Goal: Transaction & Acquisition: Obtain resource

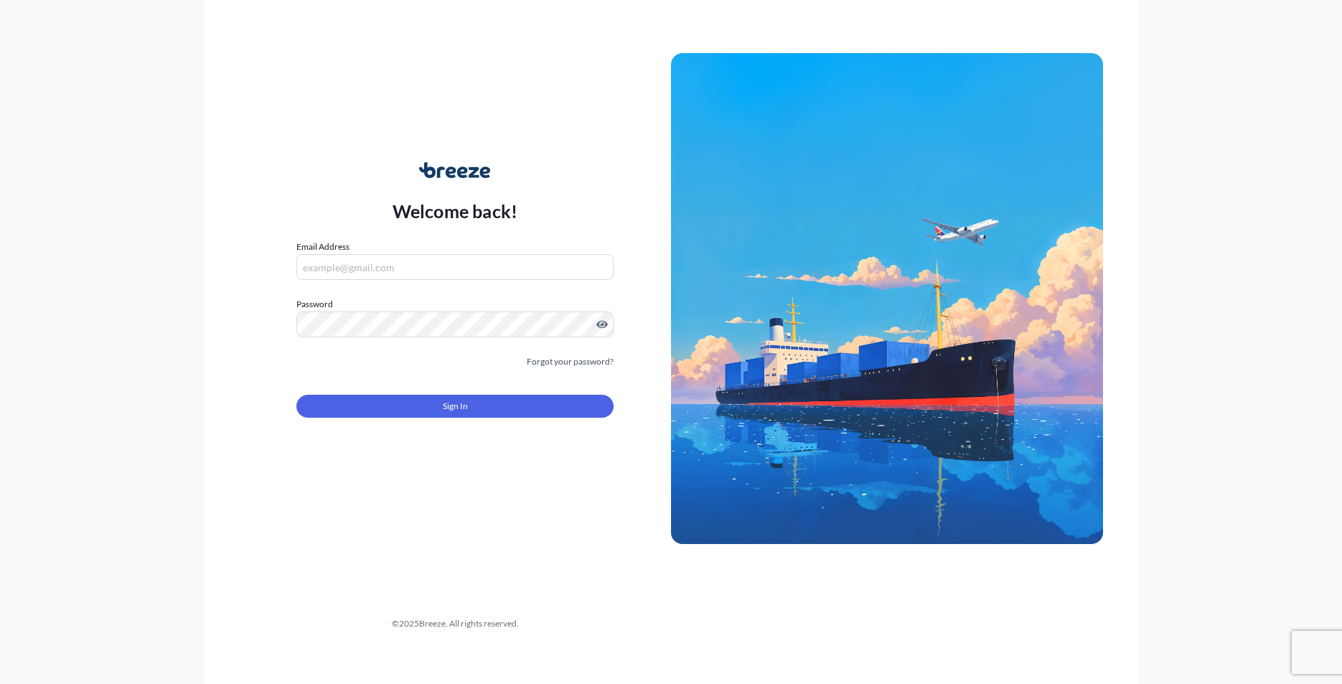
click at [469, 265] on input "Email Address" at bounding box center [454, 267] width 317 height 26
type input "[PERSON_NAME][EMAIL_ADDRESS][DOMAIN_NAME]"
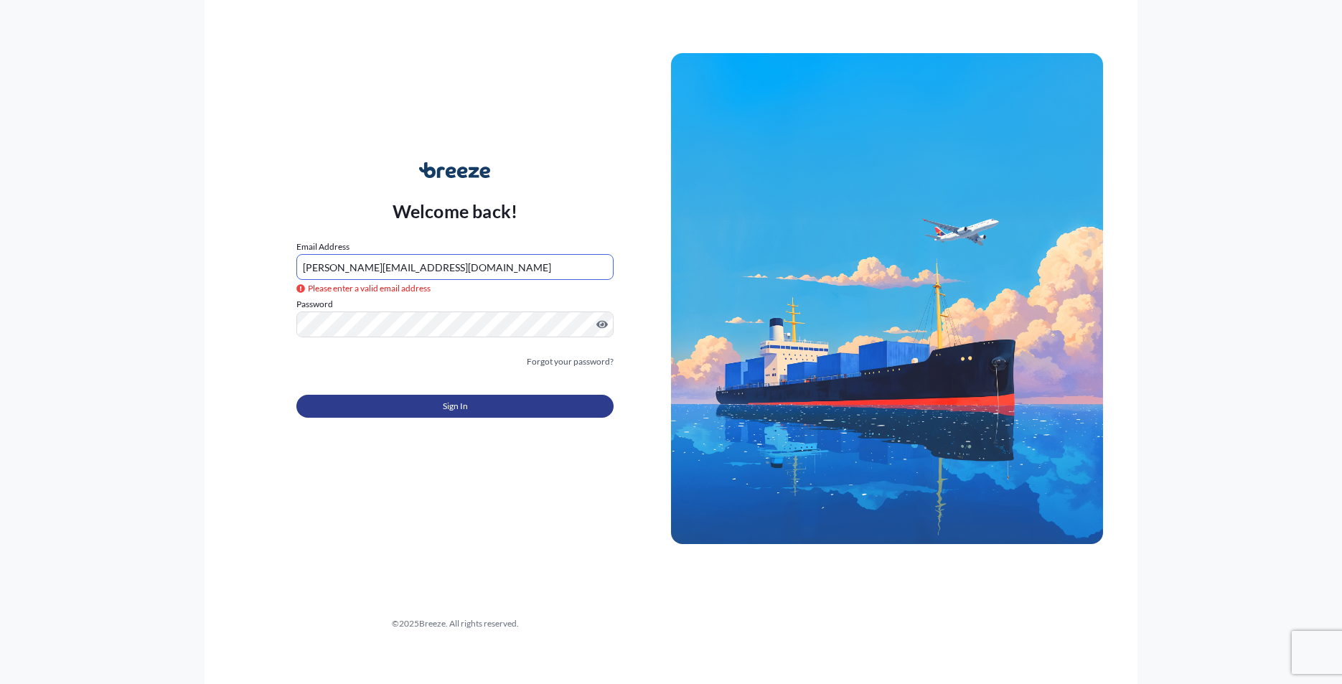
click at [476, 416] on button "Sign In" at bounding box center [454, 406] width 317 height 23
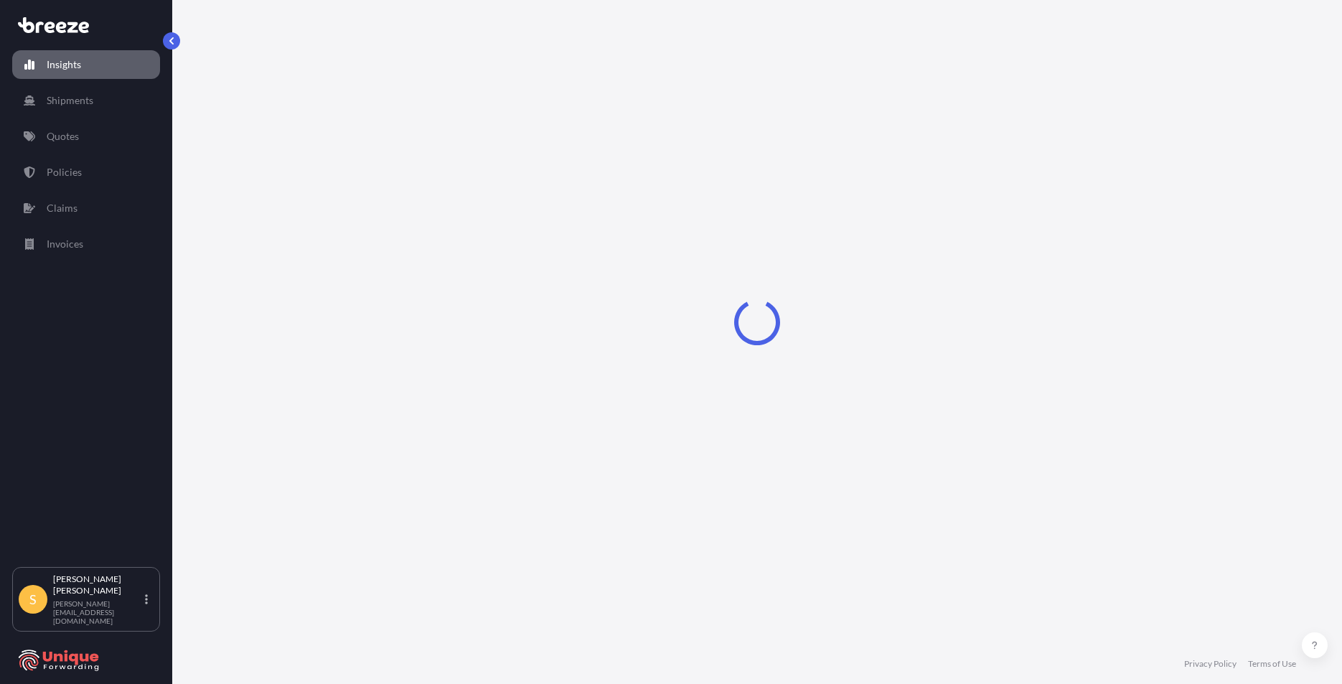
select select "2025"
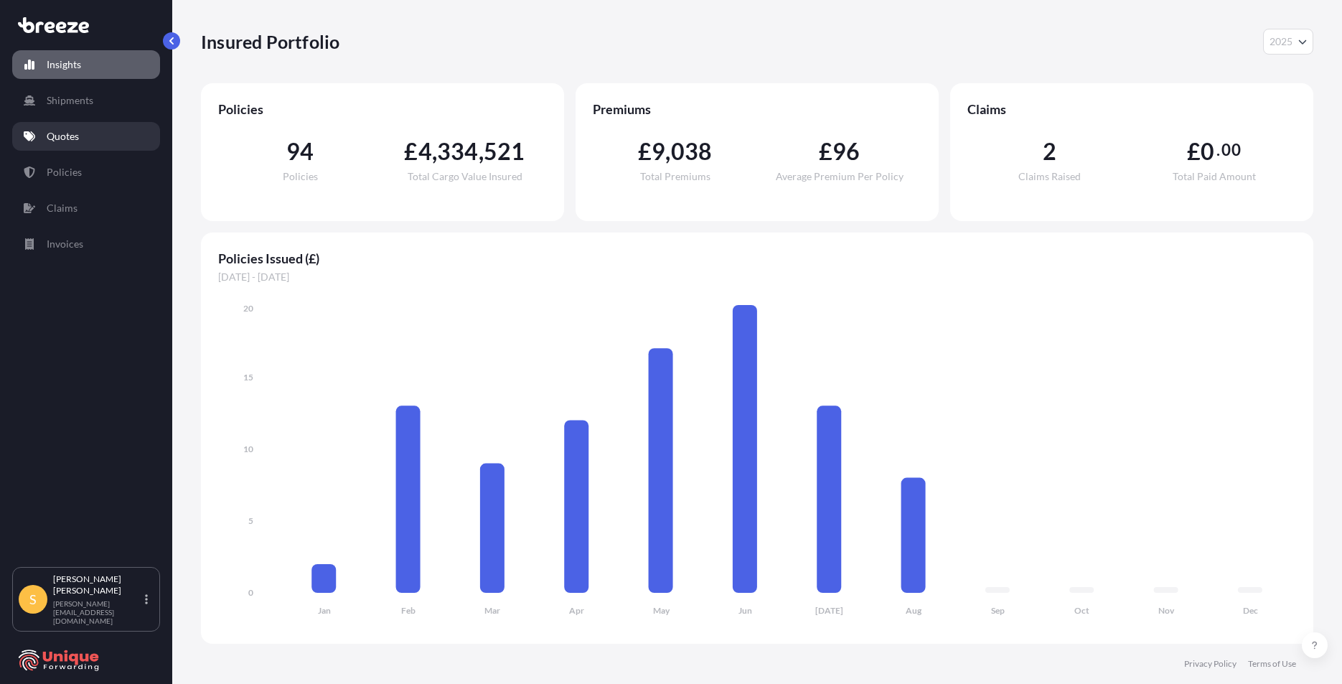
click at [39, 133] on link "Quotes" at bounding box center [86, 136] width 148 height 29
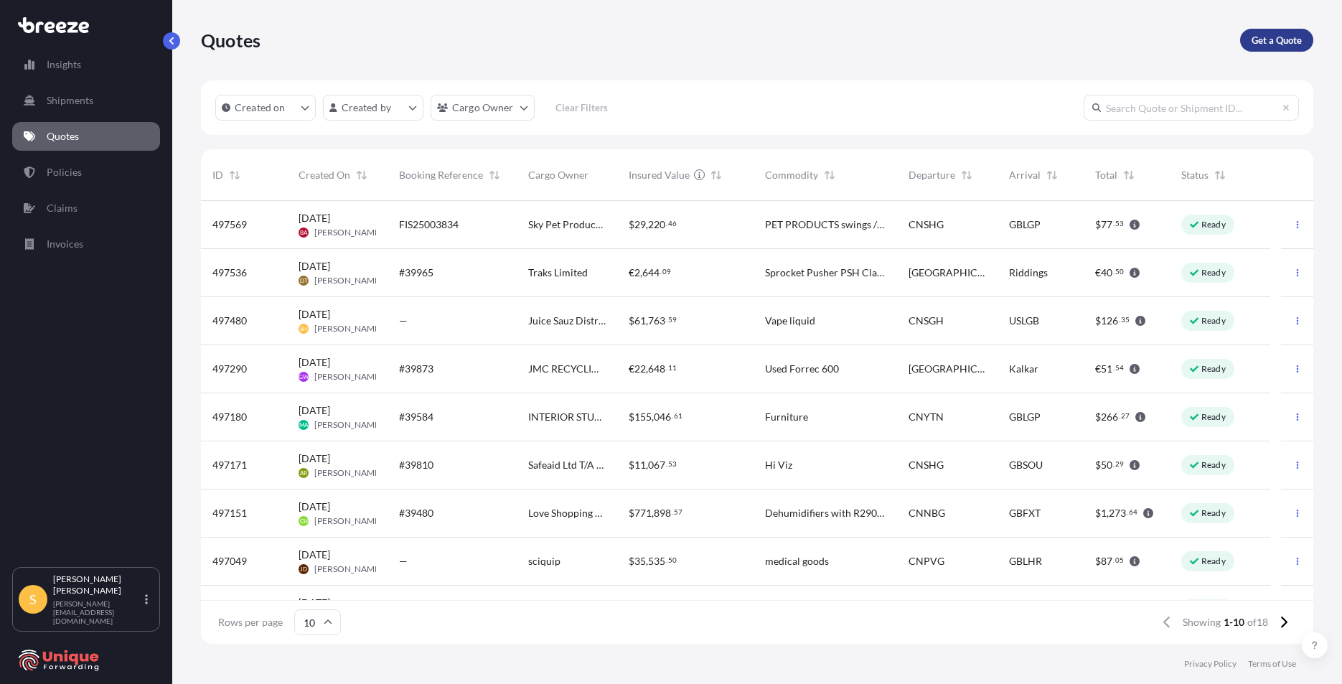
click at [1254, 34] on p "Get a Quote" at bounding box center [1276, 40] width 50 height 14
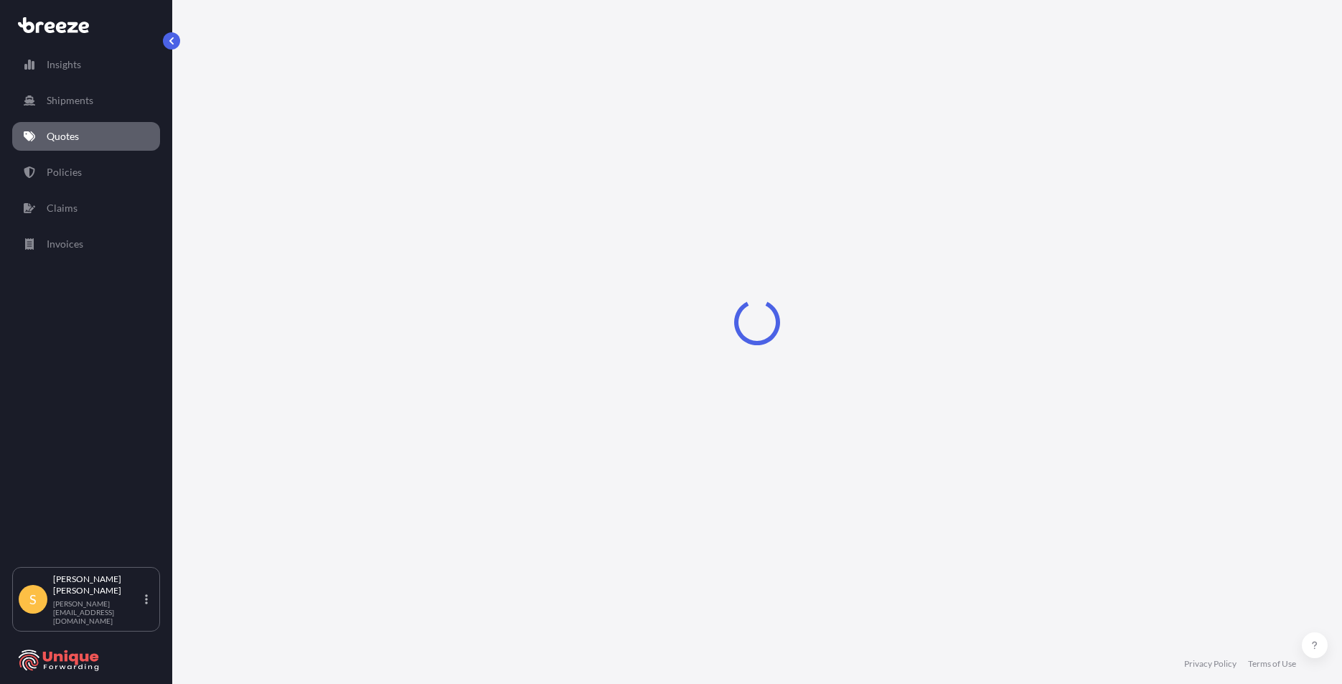
select select "Road"
select select "Sea"
select select "1"
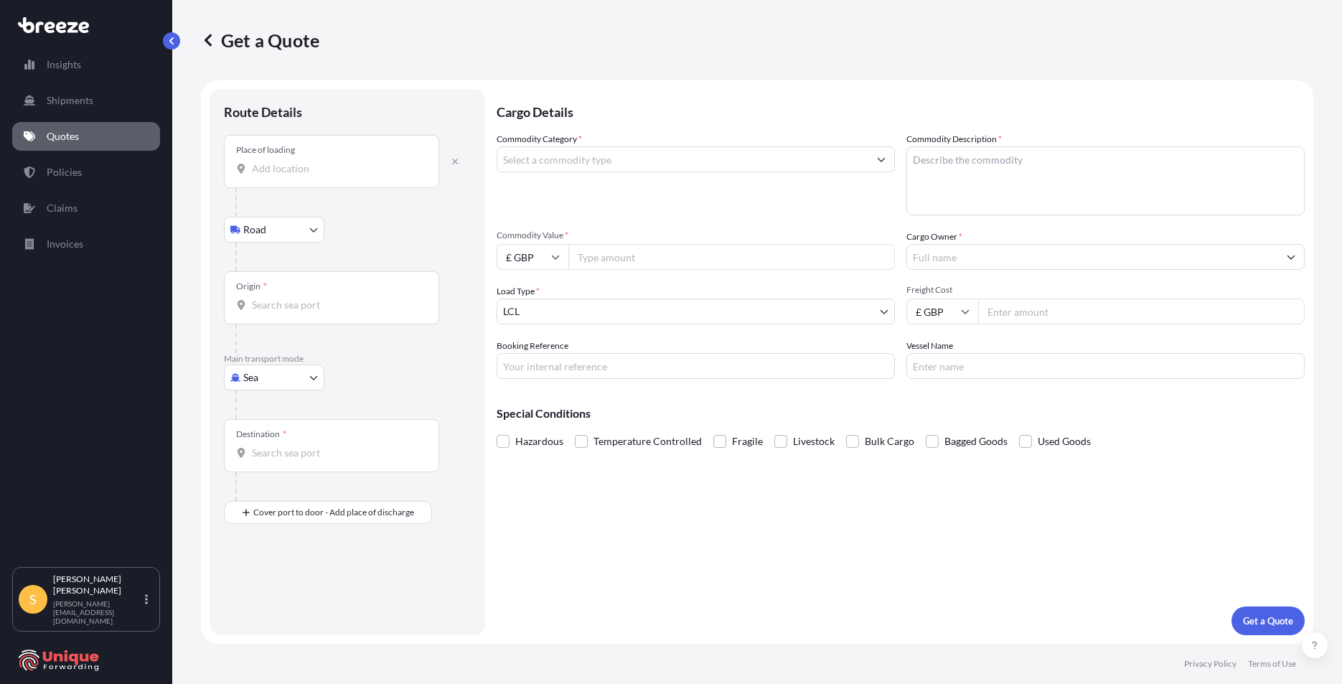
click at [285, 155] on div "Place of loading" at bounding box center [265, 149] width 59 height 11
click at [285, 161] on input "Place of loading" at bounding box center [336, 168] width 169 height 14
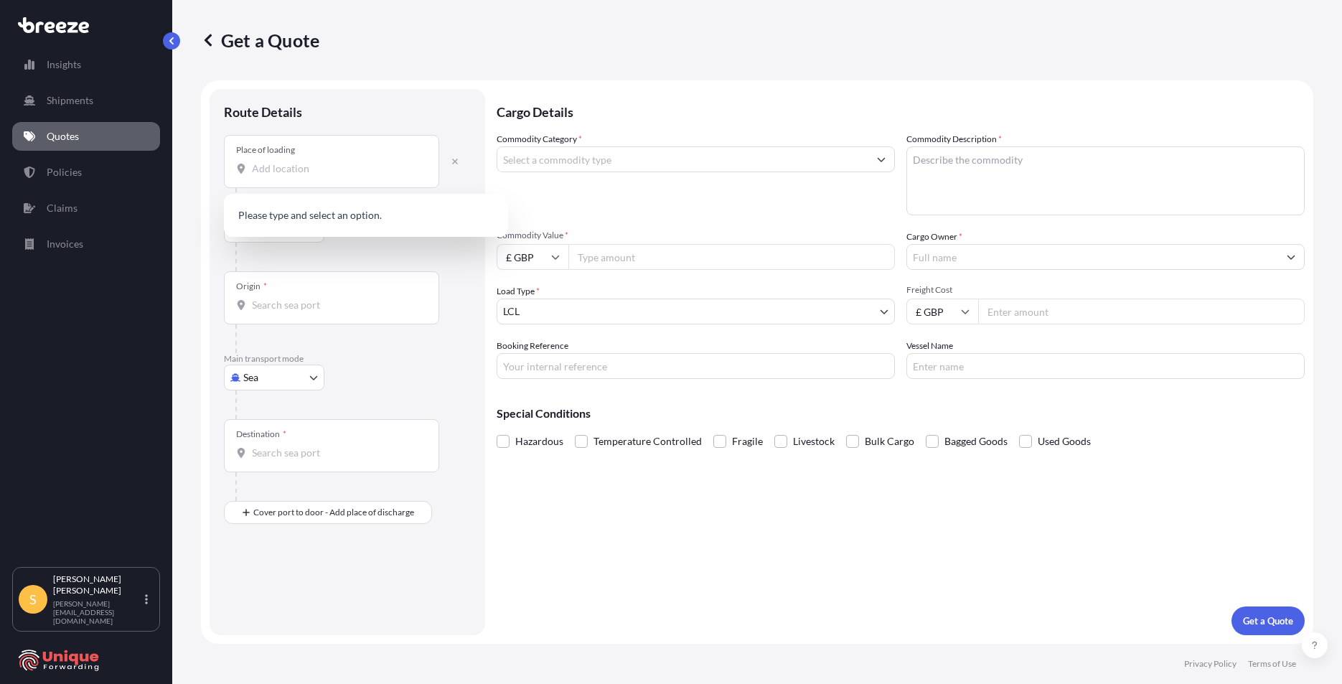
click at [353, 179] on div "Place of loading" at bounding box center [331, 161] width 215 height 53
click at [353, 176] on input "Place of loading" at bounding box center [336, 168] width 169 height 14
paste input "[STREET_ADDRESS]"
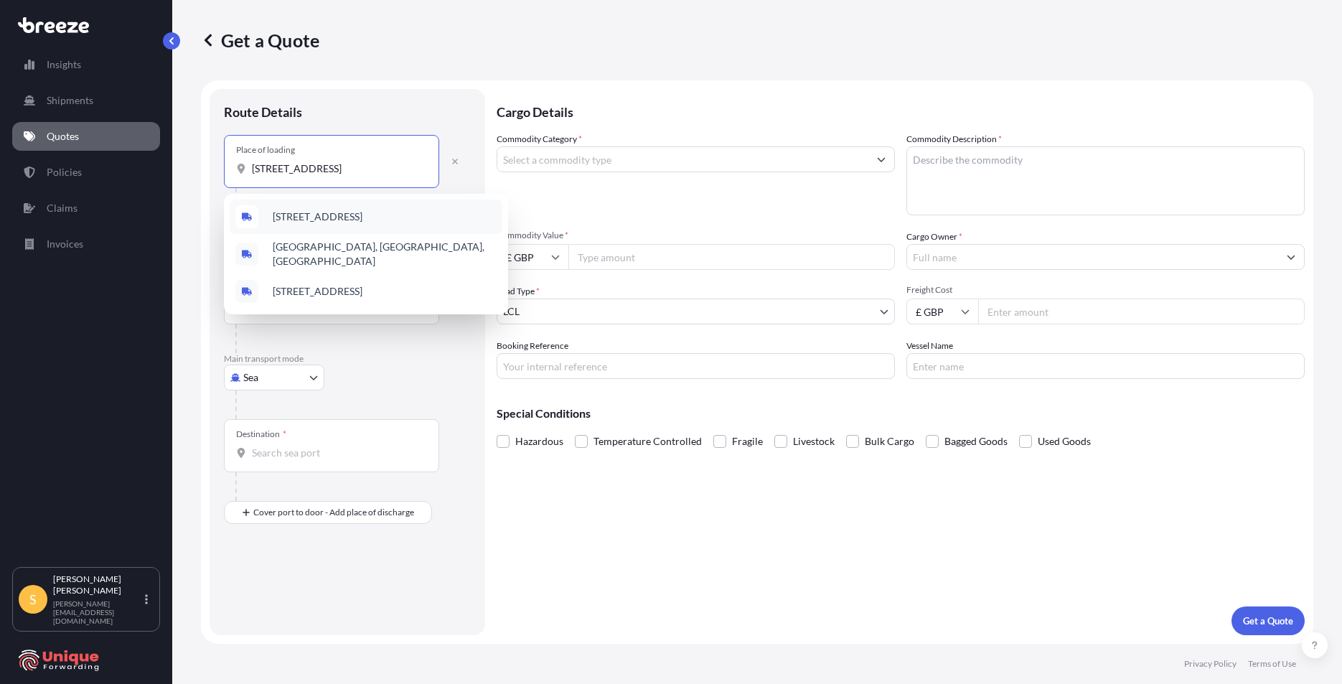
click at [301, 225] on div "[STREET_ADDRESS]" at bounding box center [366, 216] width 273 height 34
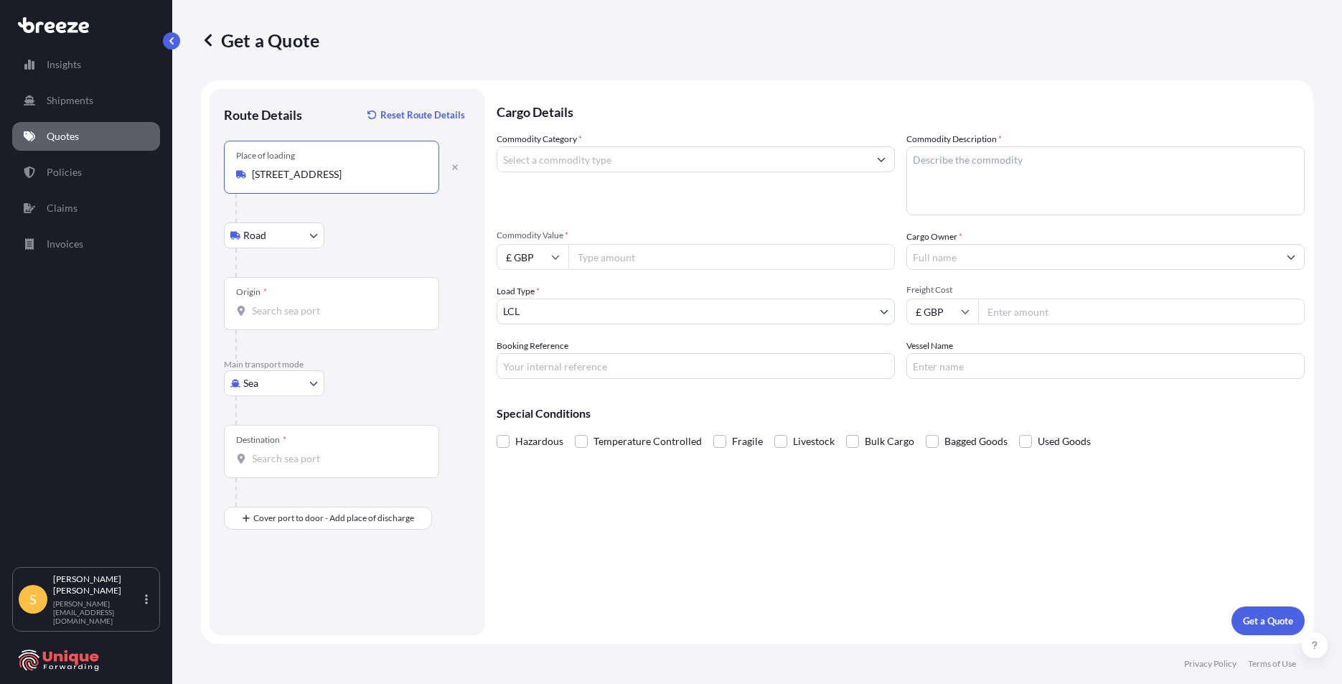
scroll to position [0, 17]
type input "[STREET_ADDRESS]"
click at [610, 146] on div at bounding box center [696, 159] width 398 height 26
click at [609, 158] on input "Commodity Category *" at bounding box center [682, 159] width 371 height 26
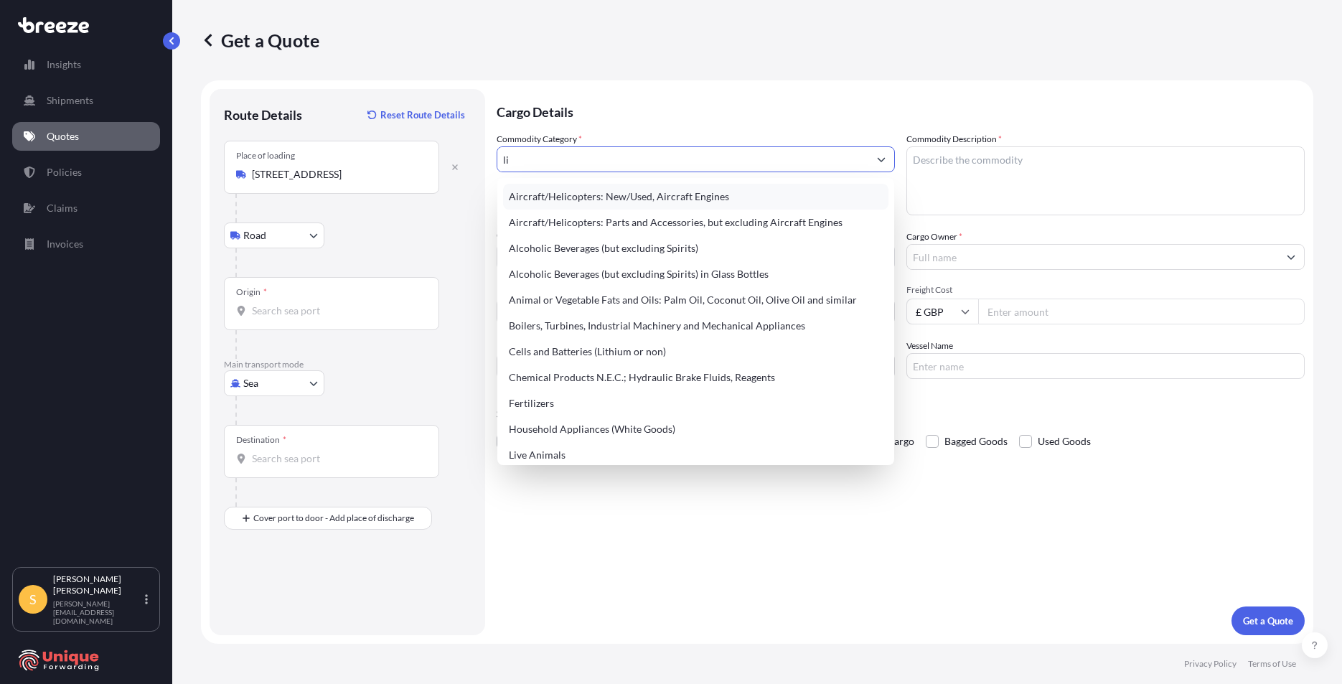
type input "l"
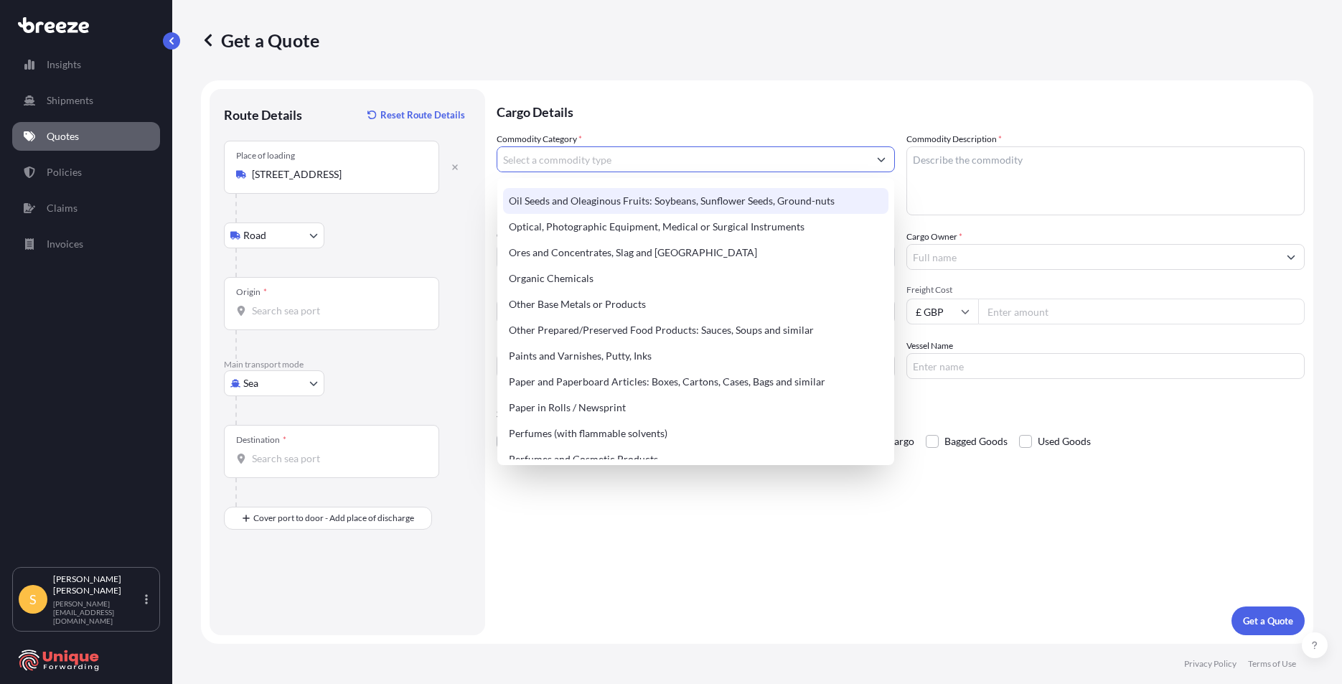
scroll to position [2265, 0]
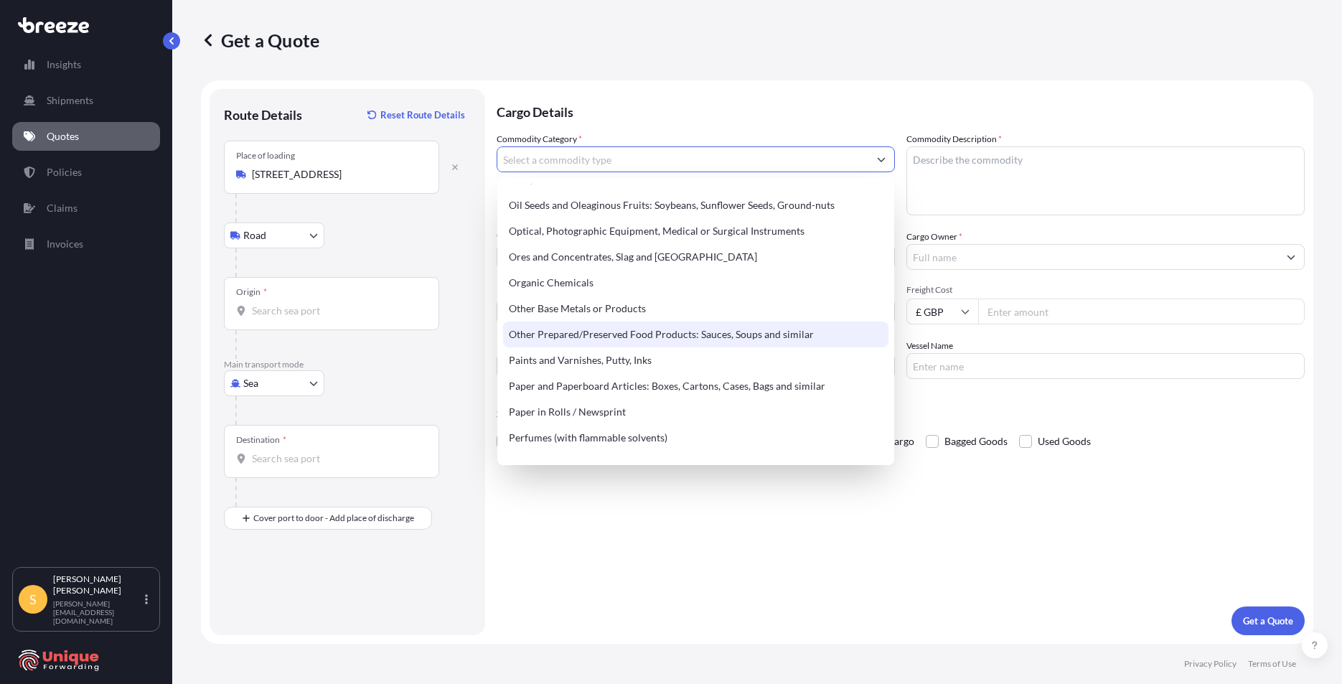
click at [634, 327] on div "Other Prepared/Preserved Food Products: Sauces, Soups and similar" at bounding box center [695, 334] width 385 height 26
type input "Other Prepared/Preserved Food Products: Sauces, Soups and similar"
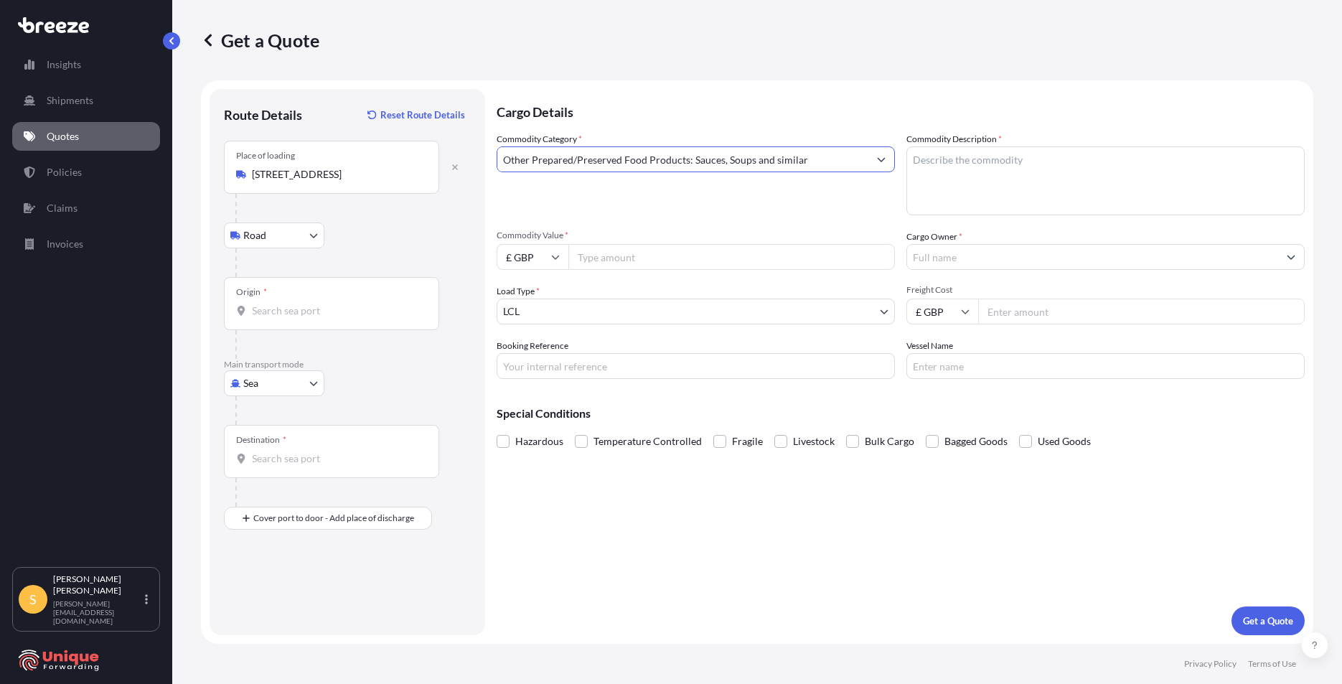
click at [1036, 163] on textarea "Commodity Description *" at bounding box center [1105, 180] width 398 height 69
type textarea "suppliments"
click at [636, 256] on input "Commodity Value *" at bounding box center [731, 257] width 326 height 26
click at [532, 256] on input "£ GBP" at bounding box center [533, 257] width 72 height 26
click at [670, 253] on input "Commodity Value *" at bounding box center [731, 257] width 326 height 26
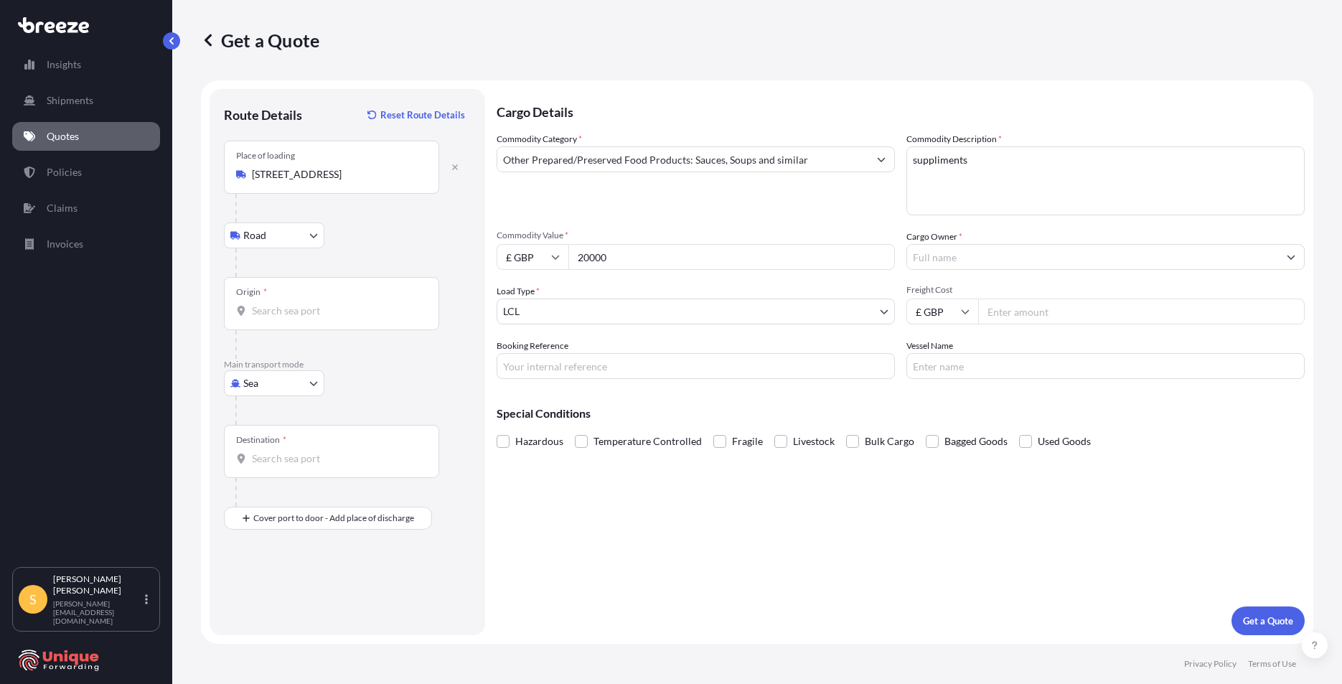
type input "20000"
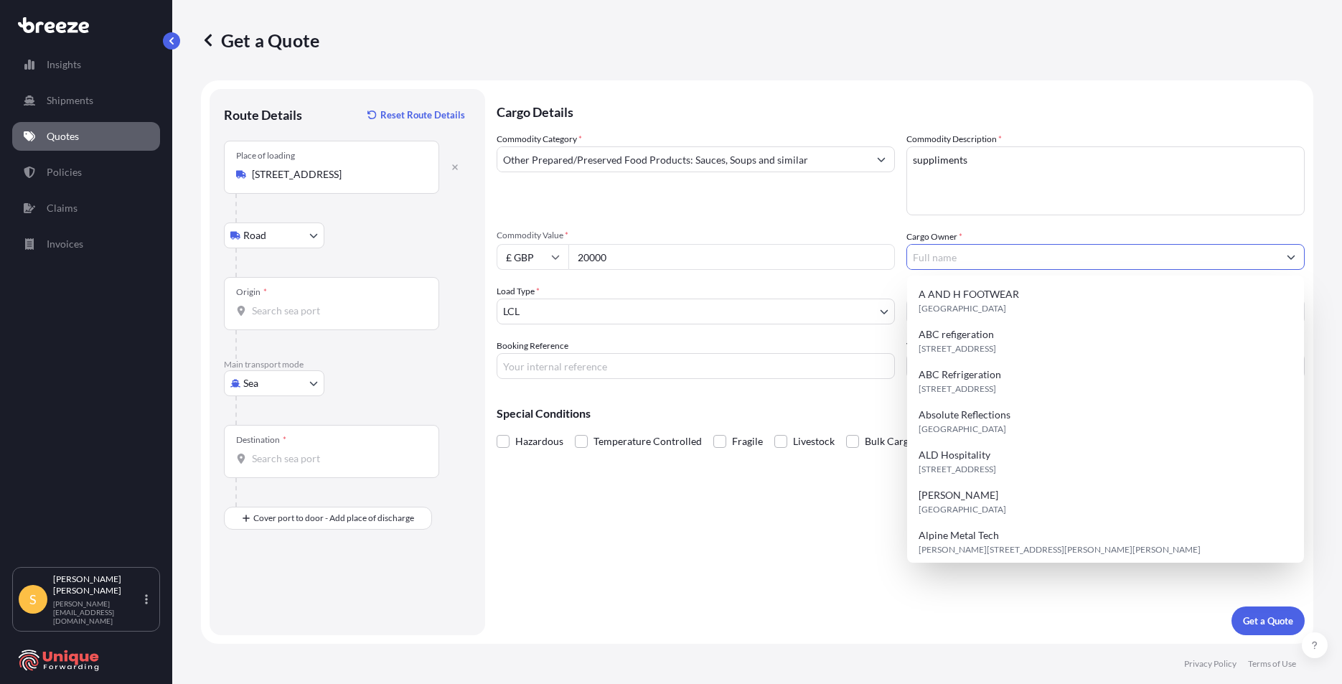
click at [1117, 258] on input "Cargo Owner *" at bounding box center [1092, 257] width 371 height 26
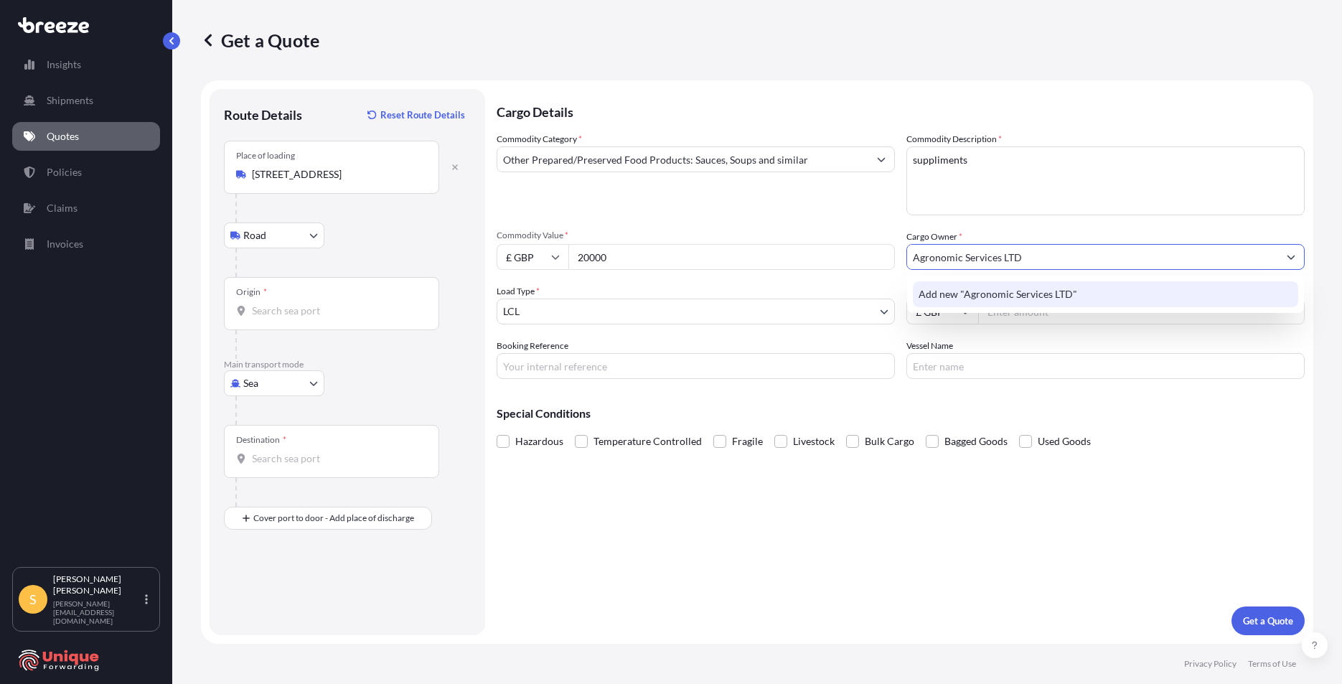
click at [1098, 283] on div "Add new "Agronomic Services LTD"" at bounding box center [1105, 294] width 385 height 26
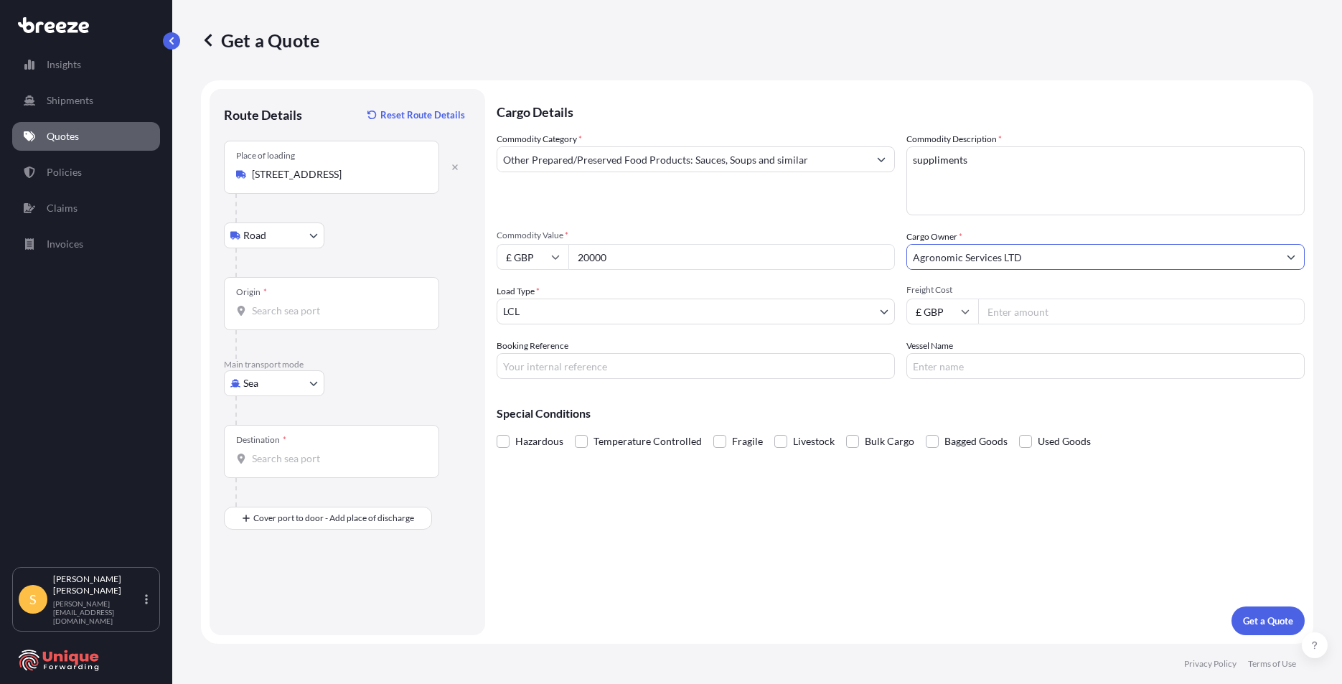
type input "Agronomic Services LTD"
click at [682, 325] on div "Commodity Category * Other Prepared/Preserved Food Products: Sauces, Soups and …" at bounding box center [901, 255] width 808 height 247
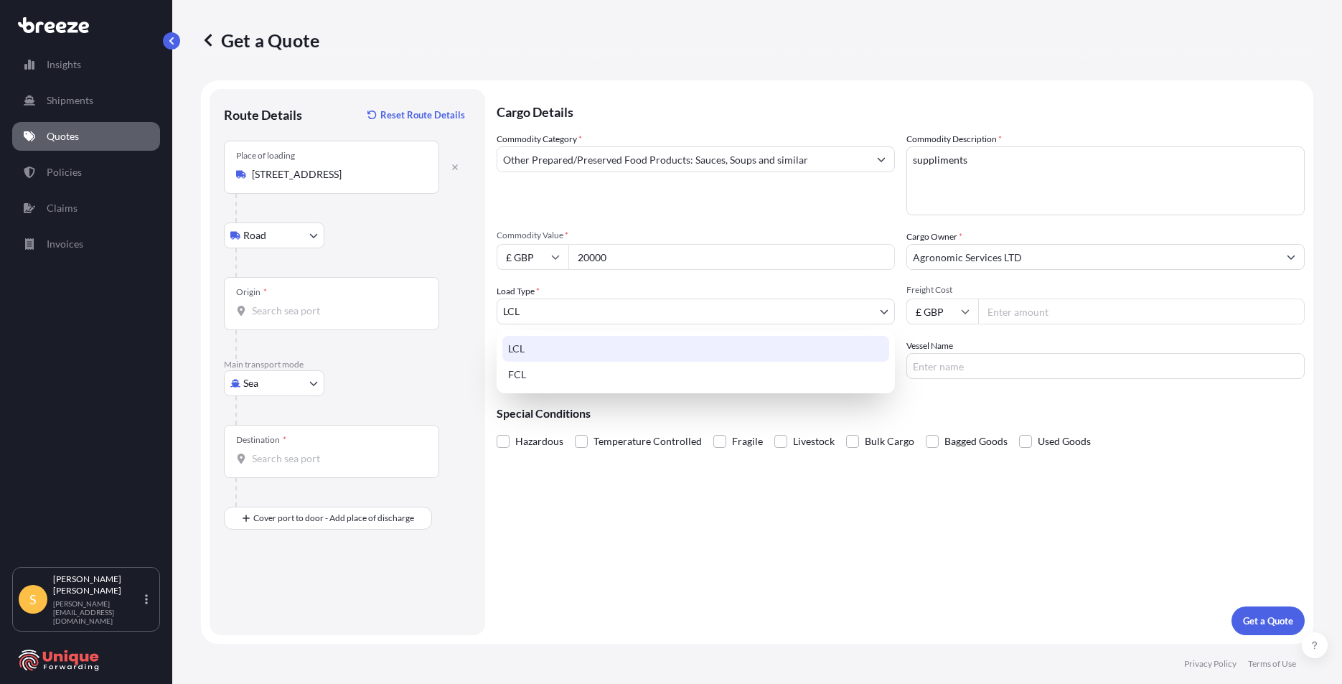
click at [684, 314] on body "0 options available. 1 option available. 0 options available. 1 option availabl…" at bounding box center [671, 342] width 1342 height 684
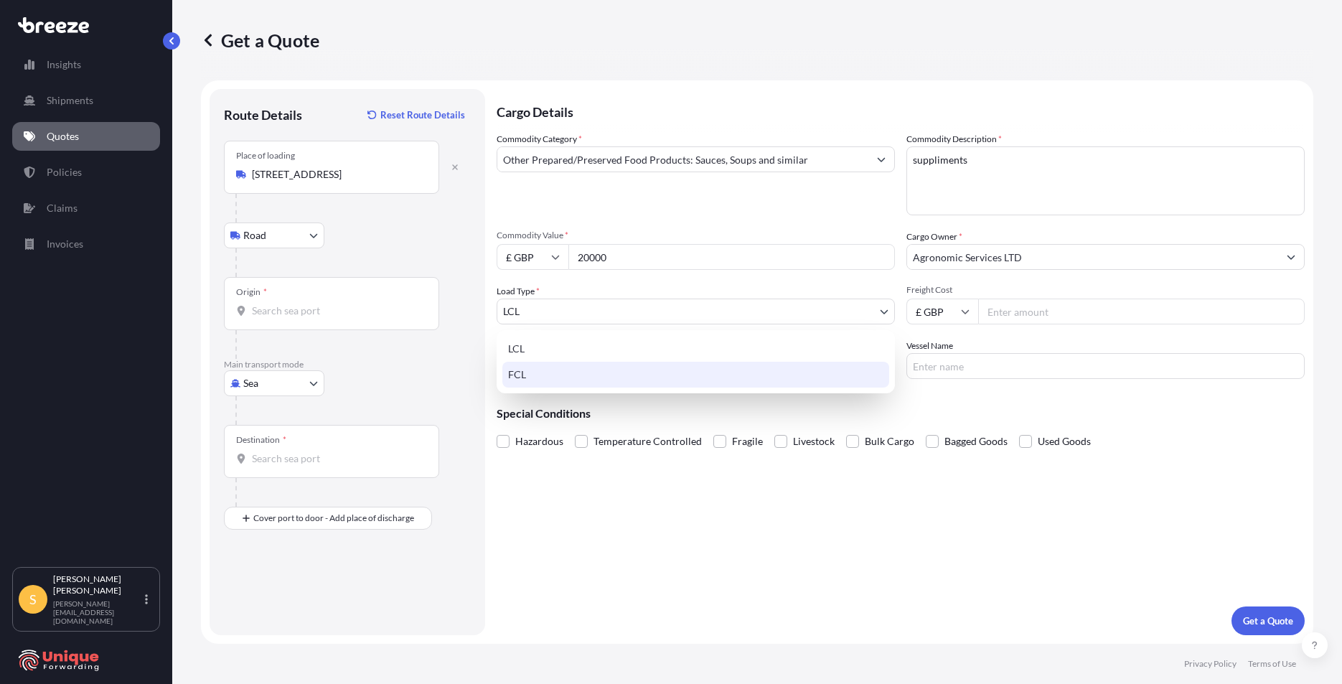
click at [544, 368] on div "FCL" at bounding box center [695, 375] width 387 height 26
select select "2"
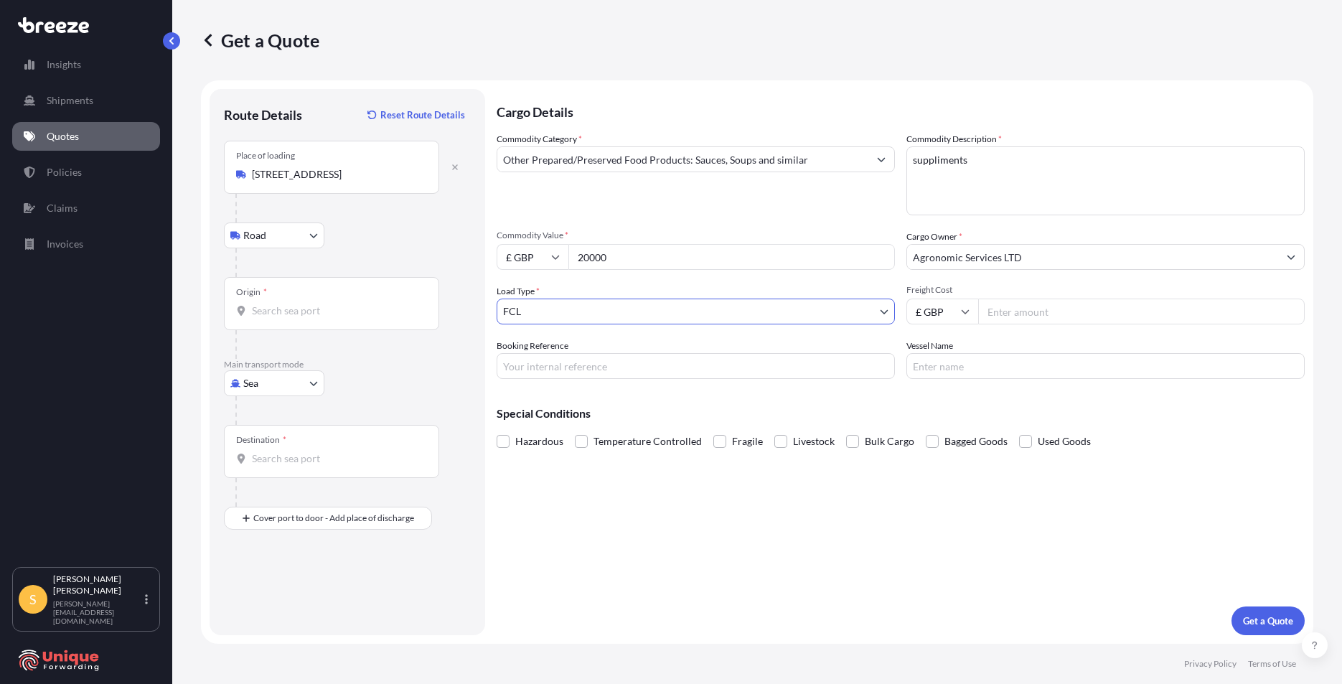
click at [1025, 310] on input "Freight Cost" at bounding box center [1141, 312] width 326 height 26
type input "3700"
click at [624, 362] on input "Booking Reference" at bounding box center [696, 366] width 398 height 26
type input "39970"
click at [367, 304] on input "Origin *" at bounding box center [336, 311] width 169 height 14
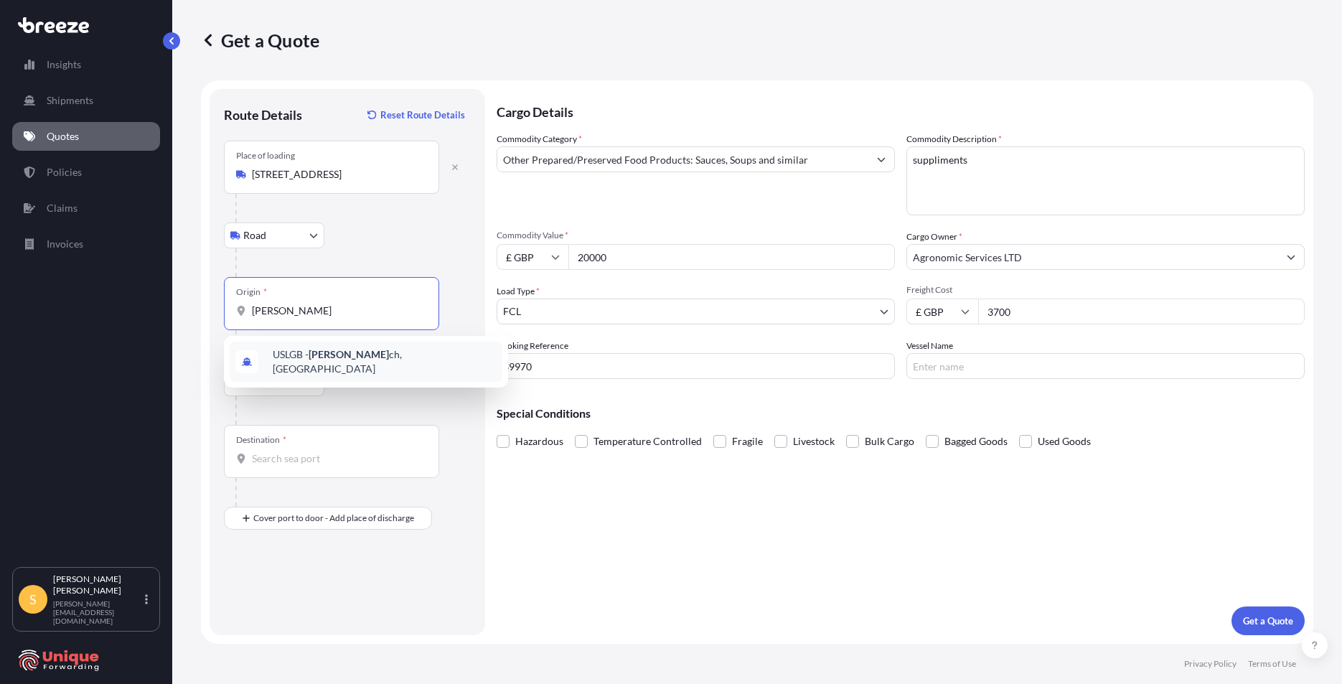
click at [372, 365] on span "USLGB - [PERSON_NAME] ch, [GEOGRAPHIC_DATA]" at bounding box center [385, 361] width 224 height 29
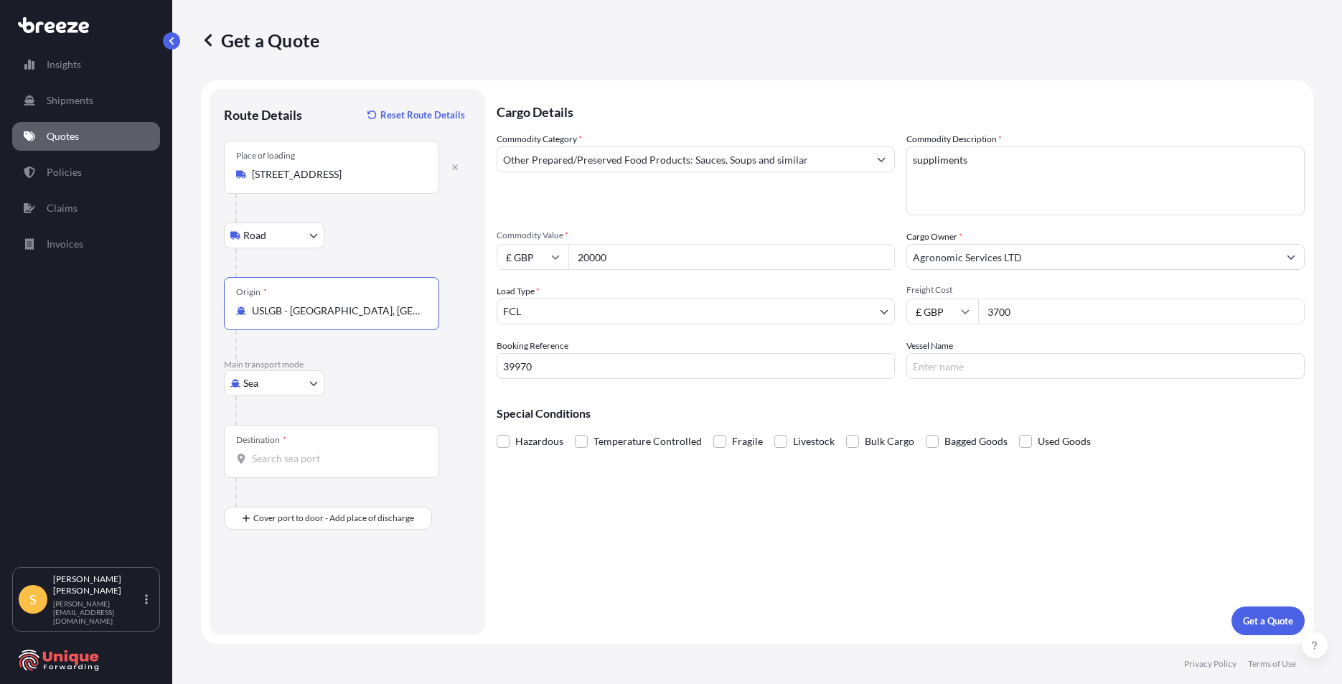
click at [295, 456] on input "Destination *" at bounding box center [336, 458] width 169 height 14
drag, startPoint x: 430, startPoint y: 314, endPoint x: 274, endPoint y: 309, distance: 155.8
click at [268, 309] on div "Origin * USLGB - [GEOGRAPHIC_DATA], [GEOGRAPHIC_DATA]" at bounding box center [331, 303] width 215 height 53
click at [268, 309] on input "USLGB - [GEOGRAPHIC_DATA], [GEOGRAPHIC_DATA]" at bounding box center [336, 311] width 169 height 14
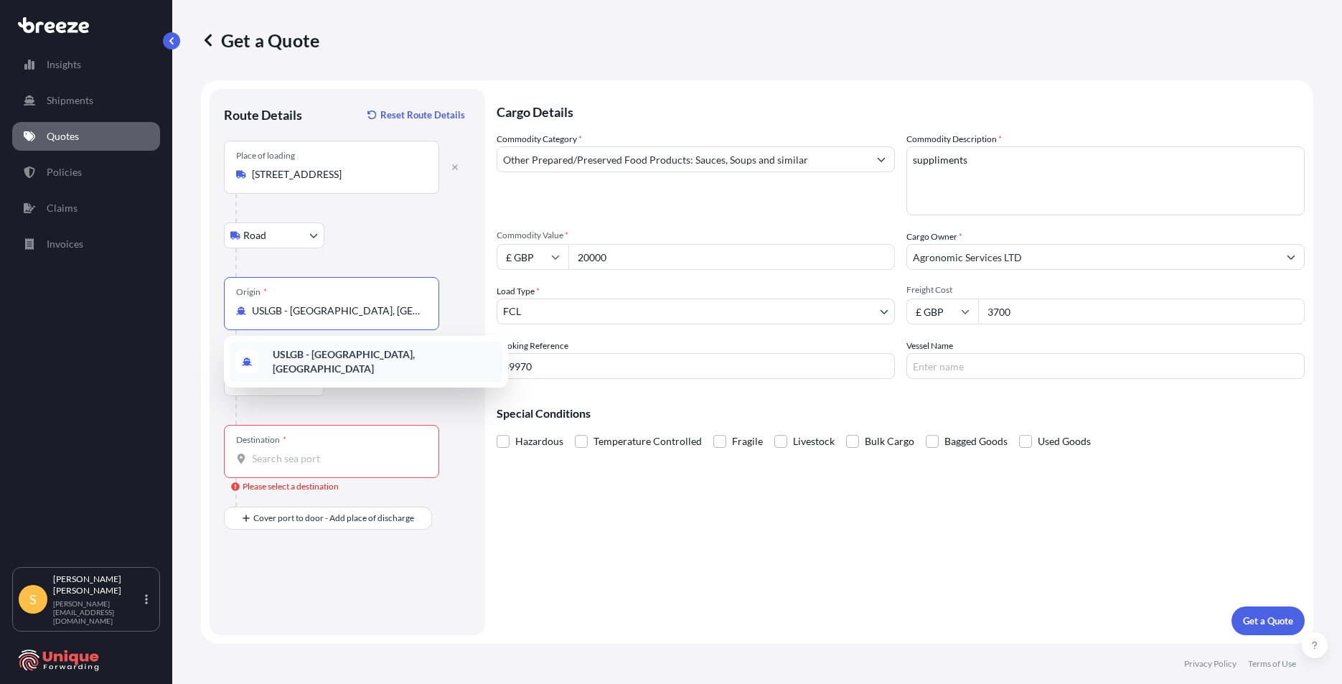
click at [352, 450] on div "Destination *" at bounding box center [331, 451] width 215 height 53
click at [352, 451] on input "Destination * Please select a destination" at bounding box center [336, 458] width 169 height 14
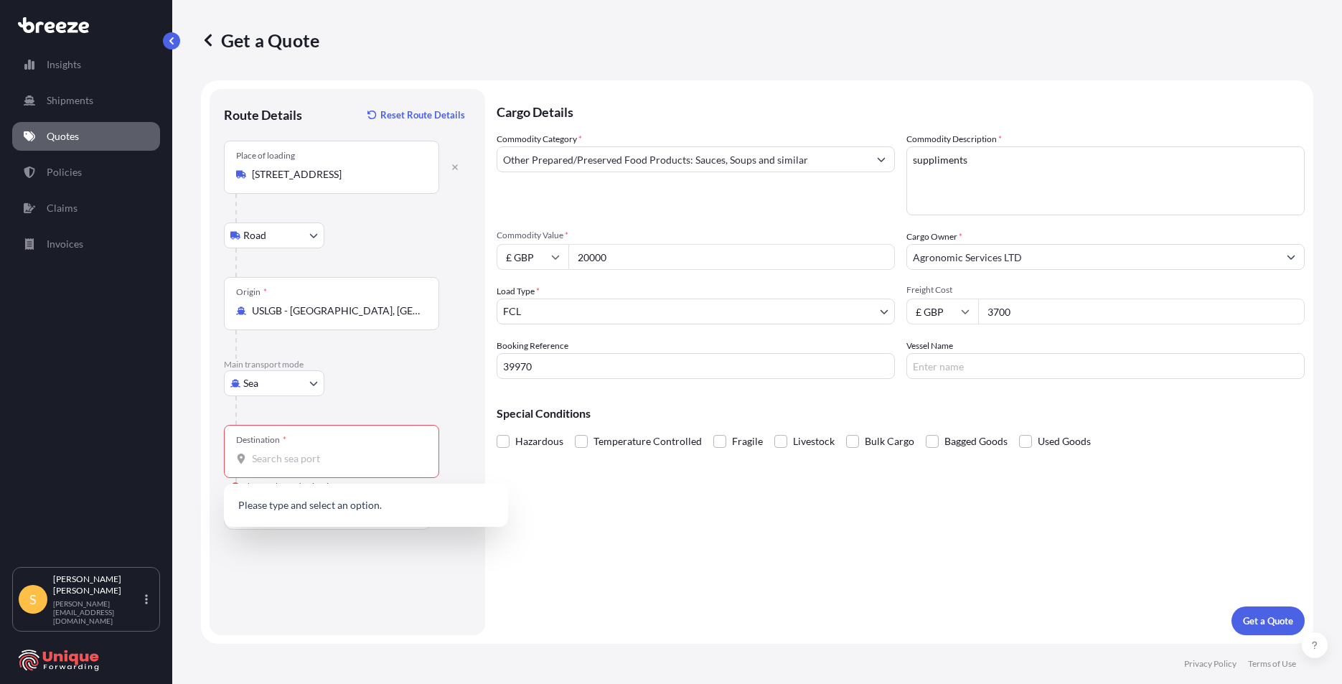
click at [428, 310] on div "Origin * USLGB - [GEOGRAPHIC_DATA], [GEOGRAPHIC_DATA]" at bounding box center [331, 303] width 215 height 53
click at [421, 310] on input "USLGB - [GEOGRAPHIC_DATA], [GEOGRAPHIC_DATA]" at bounding box center [336, 311] width 169 height 14
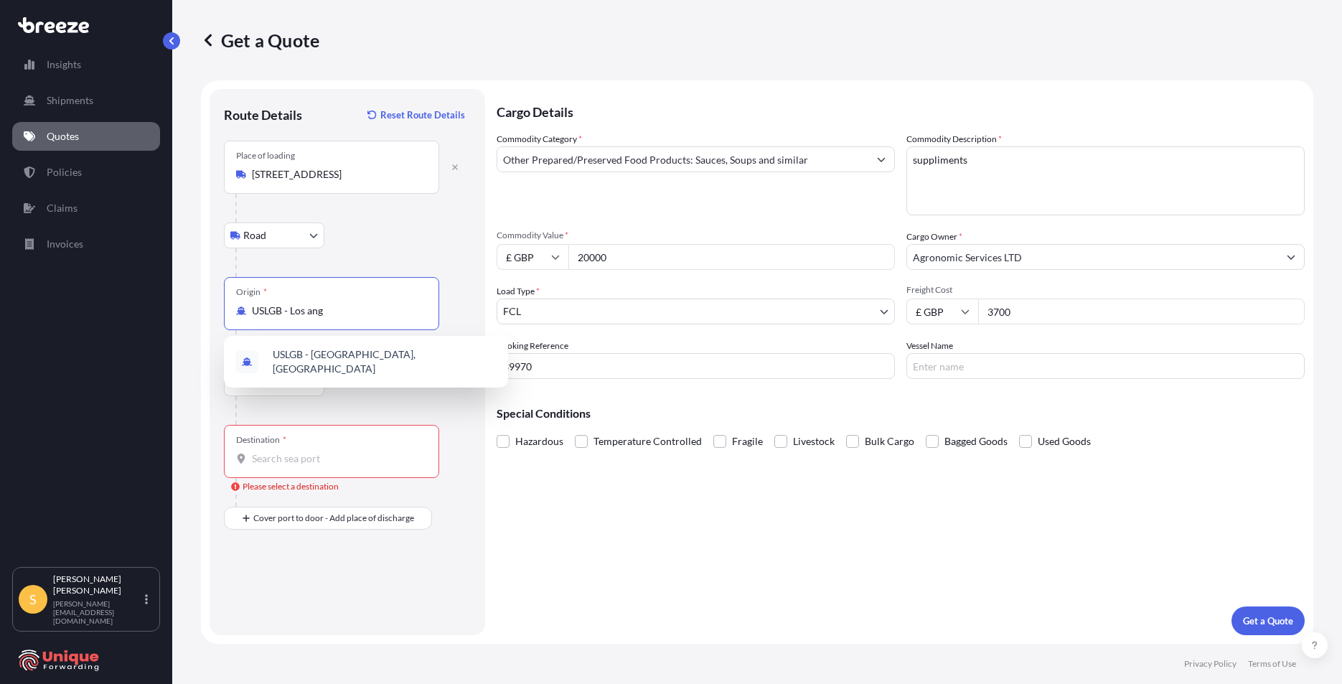
click at [357, 357] on span "USLGB - [GEOGRAPHIC_DATA], [GEOGRAPHIC_DATA]" at bounding box center [385, 361] width 224 height 29
type input "USLGB - [GEOGRAPHIC_DATA], [GEOGRAPHIC_DATA]"
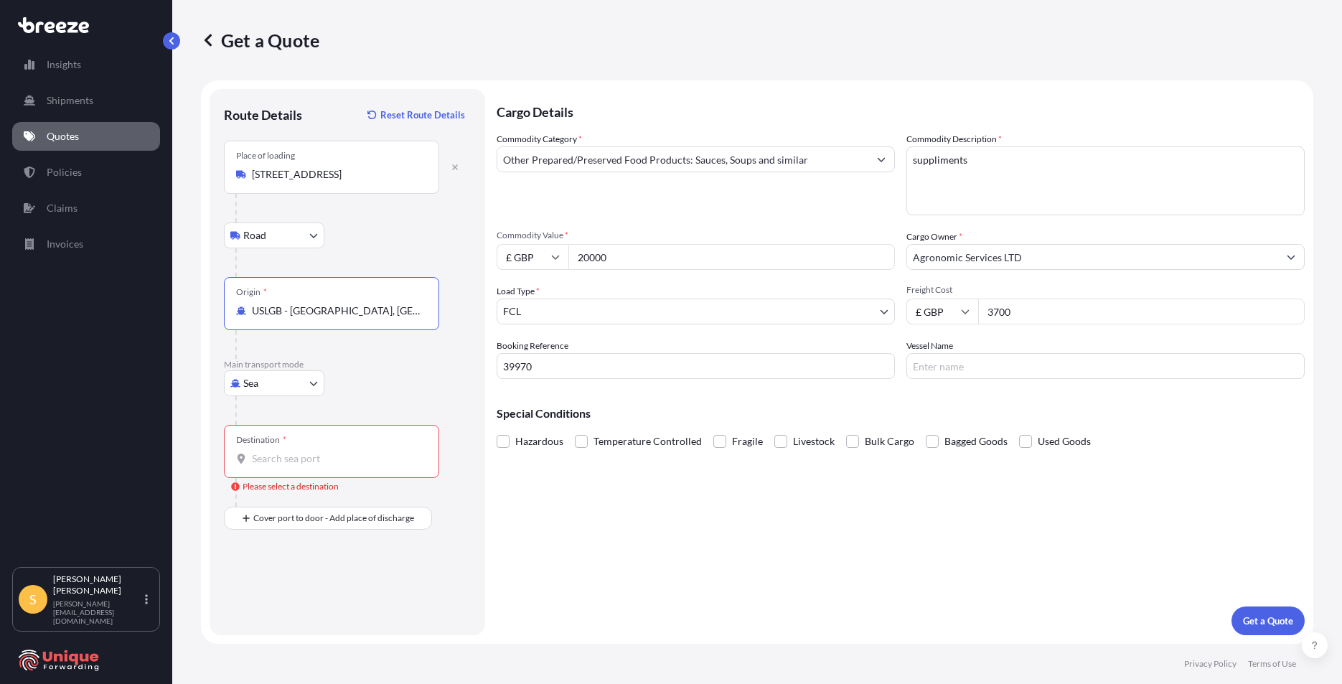
click at [325, 448] on div "Destination *" at bounding box center [331, 451] width 215 height 53
click at [325, 451] on input "Destination * Please select a destination" at bounding box center [336, 458] width 169 height 14
type input "GBSOU - [GEOGRAPHIC_DATA], [GEOGRAPHIC_DATA]"
click at [296, 603] on div "Place of Discharge" at bounding box center [331, 587] width 215 height 53
click at [296, 602] on input "Place of Discharge" at bounding box center [336, 595] width 169 height 14
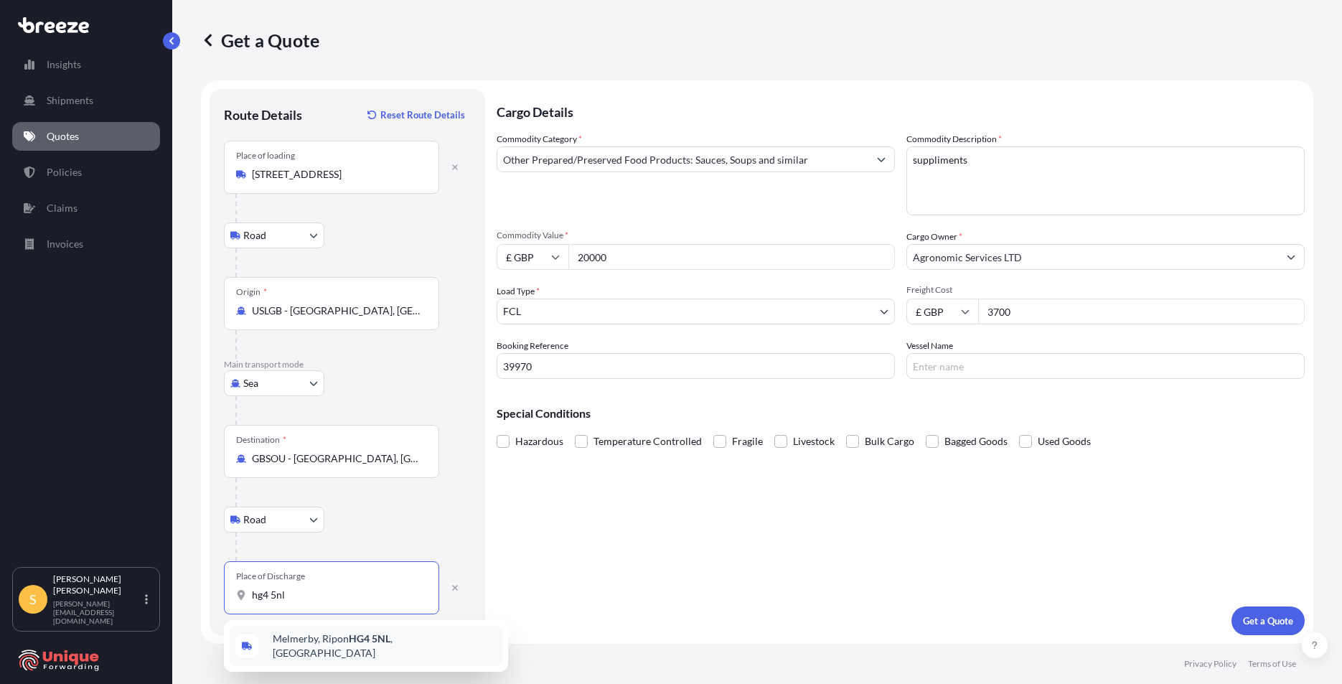
click at [324, 660] on div "Melmerby, Ripon HG4 5NL , [GEOGRAPHIC_DATA]" at bounding box center [366, 646] width 284 height 52
click at [359, 622] on div "Melmerby, Ripon HG4 5NL , [GEOGRAPHIC_DATA]" at bounding box center [366, 646] width 284 height 52
type input "Melmerby, Ripon HG4 5NL, [GEOGRAPHIC_DATA]"
click at [1279, 616] on p "Get a Quote" at bounding box center [1268, 621] width 50 height 14
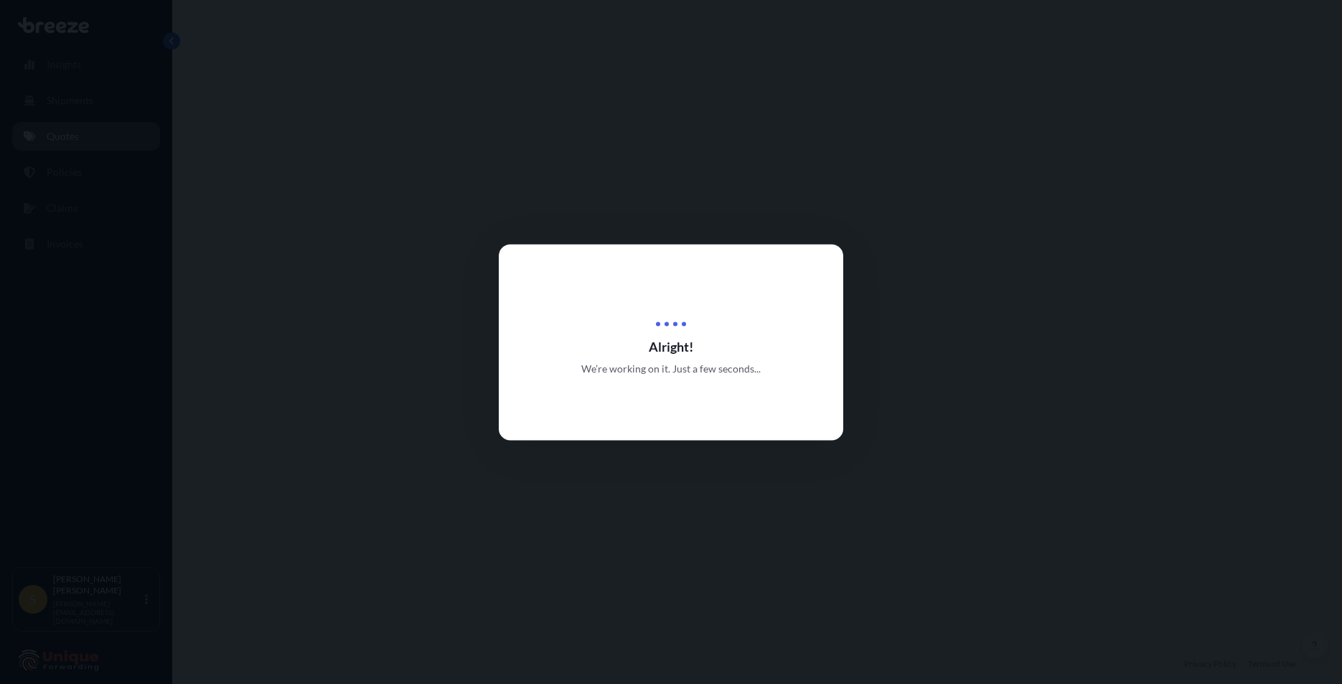
select select "Road"
select select "Sea"
select select "Road"
select select "2"
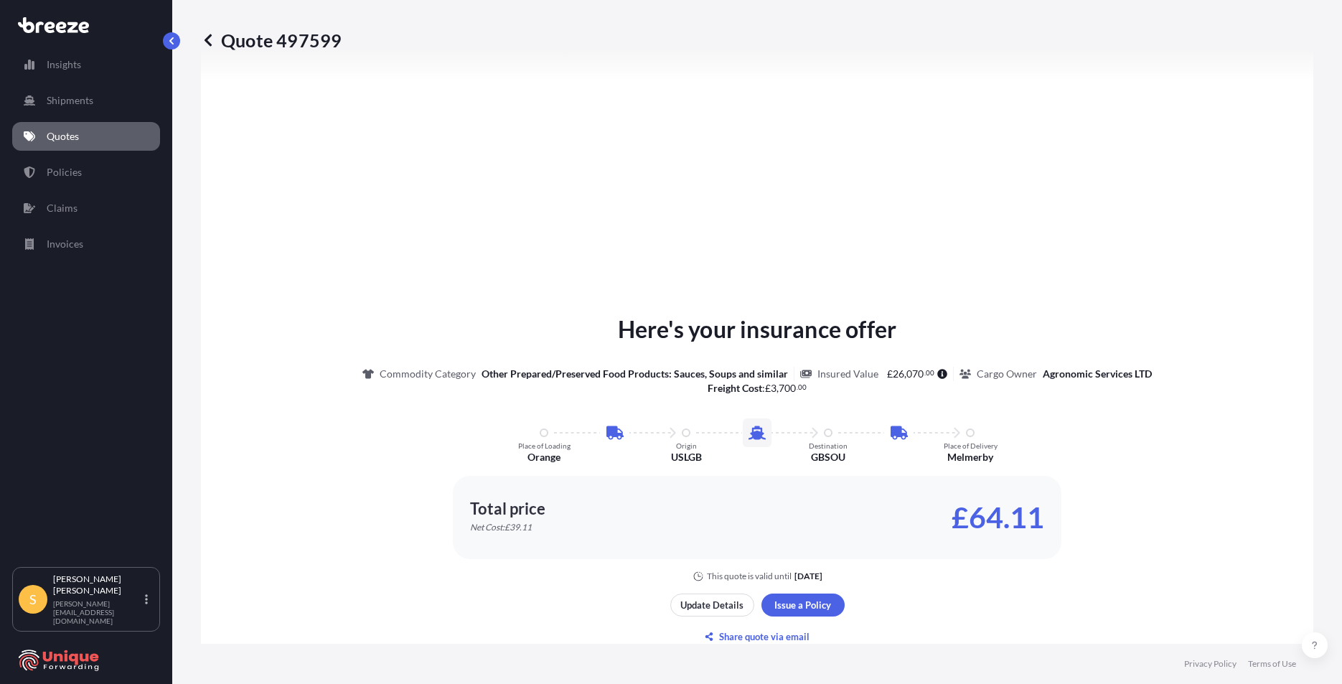
scroll to position [718, 0]
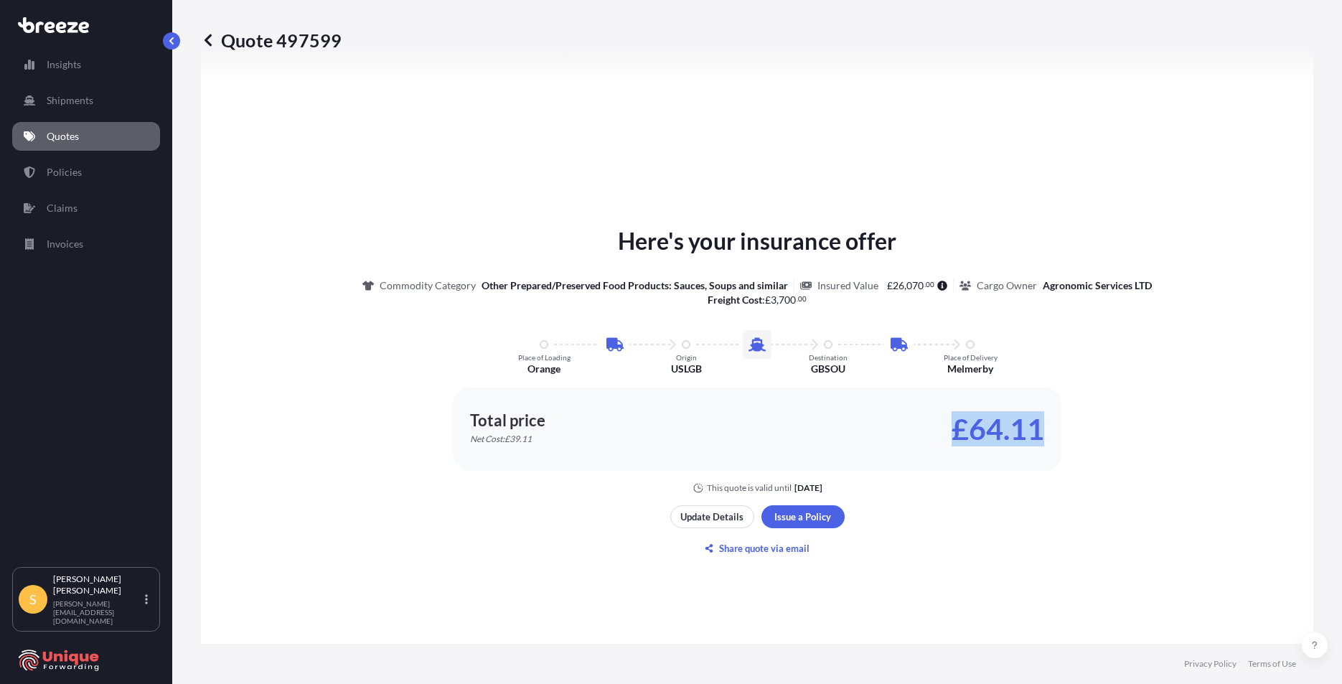
drag, startPoint x: 1048, startPoint y: 415, endPoint x: 951, endPoint y: 418, distance: 96.9
click at [951, 418] on div "Total price Net Cost: £39.11 £64.11" at bounding box center [757, 428] width 608 height 83
click at [929, 433] on div "Total price Net Cost: £39.11 £64.11" at bounding box center [757, 429] width 574 height 32
drag, startPoint x: 956, startPoint y: 431, endPoint x: 1040, endPoint y: 436, distance: 84.1
click at [1038, 436] on p "£64.11" at bounding box center [997, 429] width 93 height 23
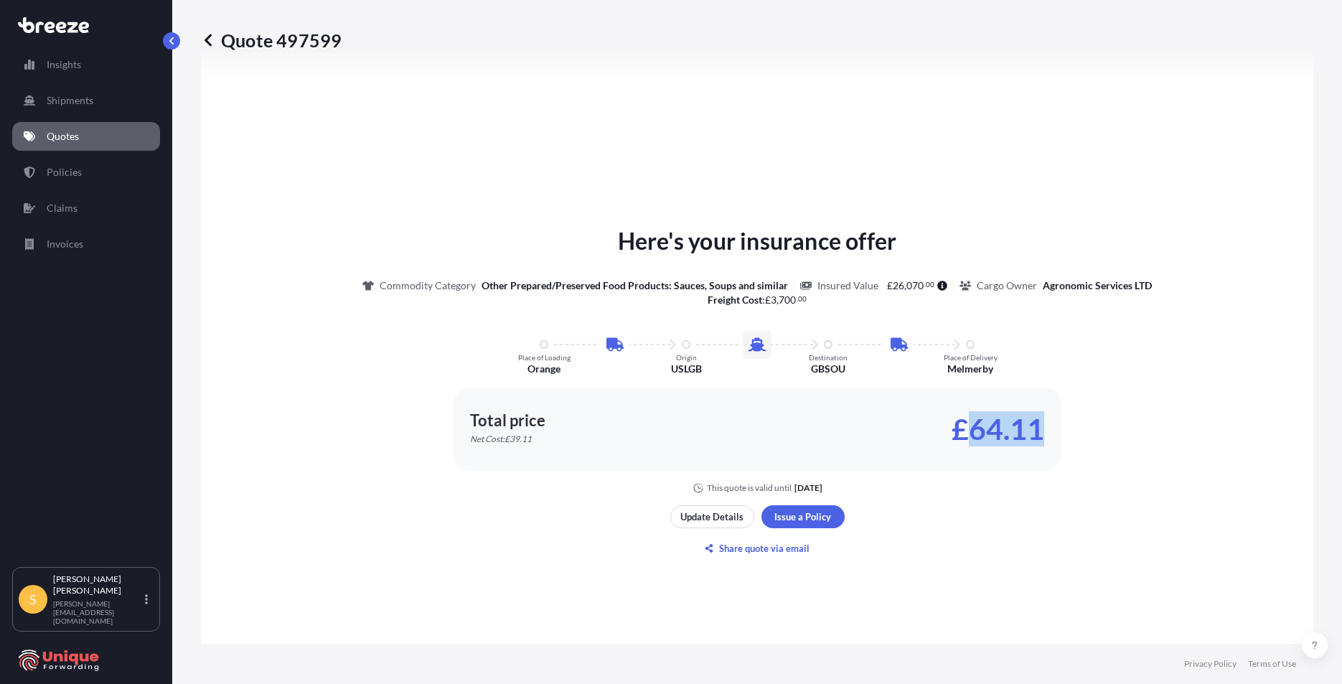
click at [1041, 436] on div "Total price Net Cost: £39.11 £64.11" at bounding box center [757, 428] width 608 height 83
drag, startPoint x: 1042, startPoint y: 434, endPoint x: 955, endPoint y: 430, distance: 86.9
click at [955, 430] on div "Total price Net Cost: £39.11 £64.11" at bounding box center [757, 428] width 608 height 83
click at [954, 430] on p "£64.11" at bounding box center [997, 429] width 93 height 23
drag, startPoint x: 951, startPoint y: 438, endPoint x: 1060, endPoint y: 431, distance: 108.5
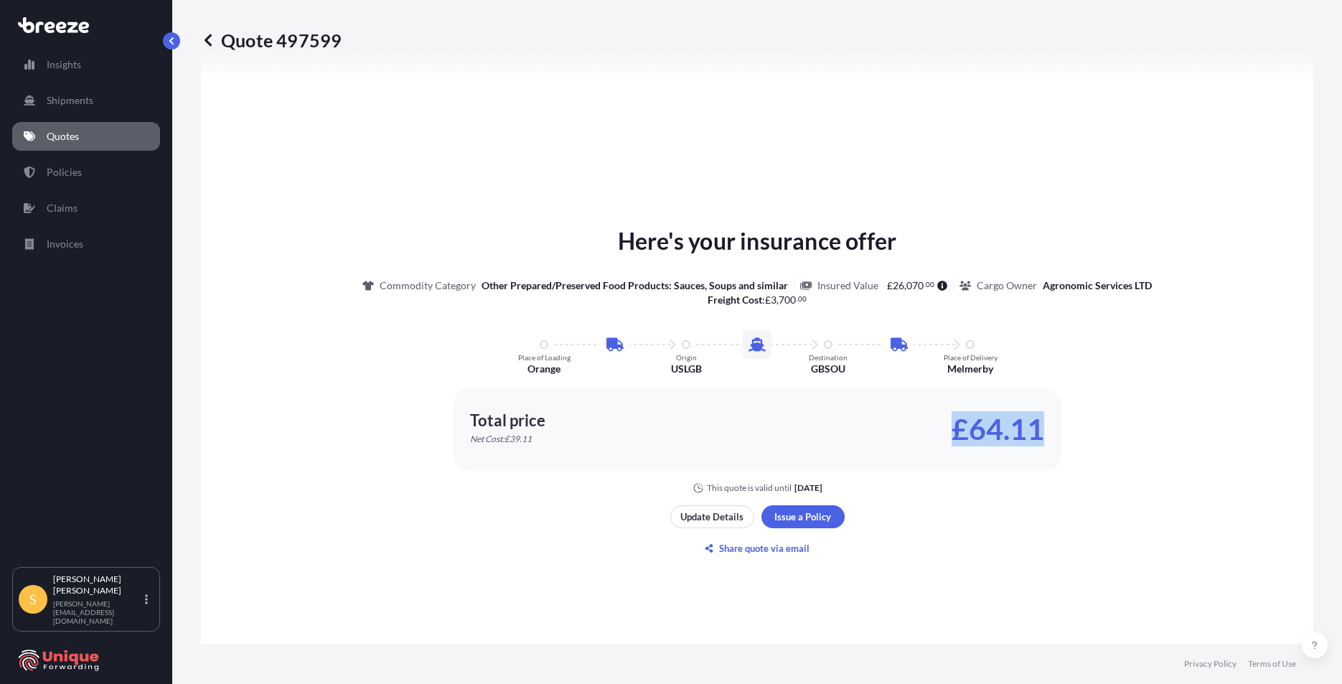
click at [1060, 431] on div "Here's your insurance offer Commodity Category Other Prepared/Preserved Food Pr…" at bounding box center [757, 359] width 1072 height 270
click at [1048, 429] on div "Total price Net Cost: £39.11 £64.11" at bounding box center [757, 428] width 608 height 83
drag, startPoint x: 1045, startPoint y: 429, endPoint x: 944, endPoint y: 420, distance: 102.3
click at [944, 420] on div "Total price Net Cost: £39.11 £64.11" at bounding box center [757, 428] width 608 height 83
click at [927, 439] on div "Total price Net Cost: £39.11 £64.11" at bounding box center [757, 429] width 574 height 32
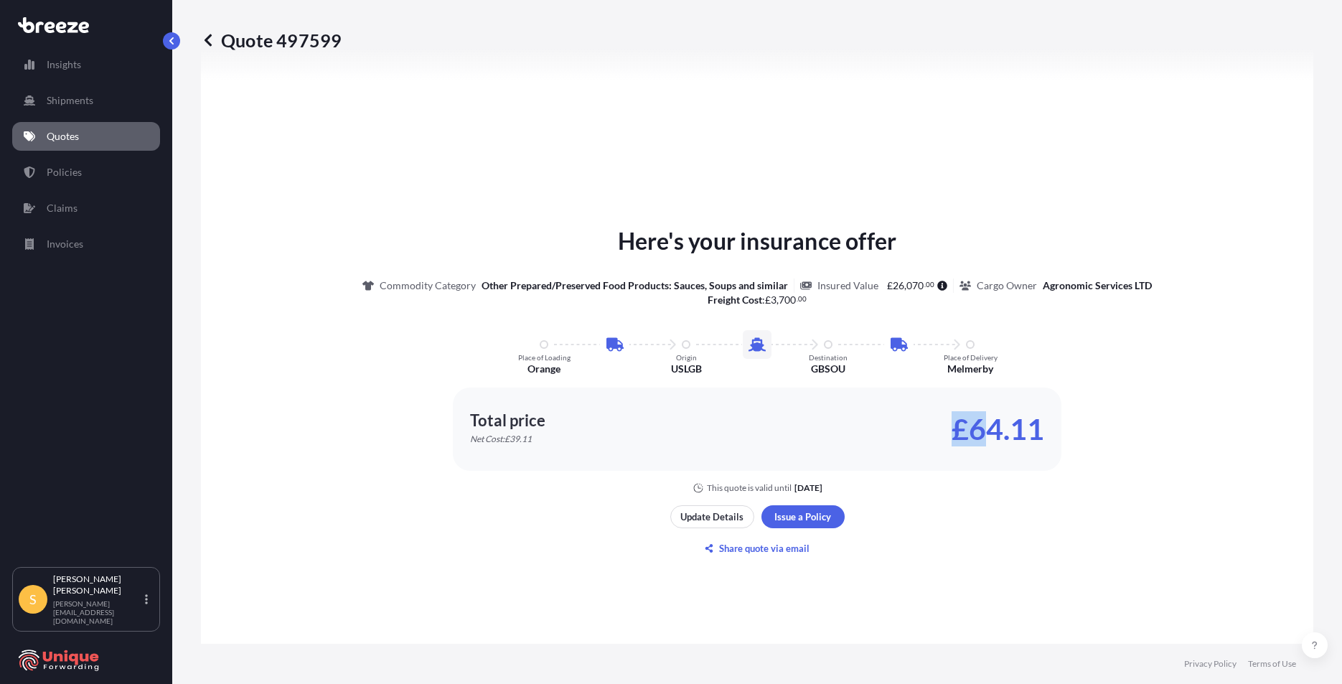
drag, startPoint x: 954, startPoint y: 428, endPoint x: 582, endPoint y: 373, distance: 375.8
click at [976, 424] on p "£64.11" at bounding box center [997, 429] width 93 height 23
click at [1028, 423] on p "£64.11" at bounding box center [997, 429] width 93 height 23
drag, startPoint x: 1048, startPoint y: 428, endPoint x: 925, endPoint y: 433, distance: 122.8
click at [925, 433] on div "Total price Net Cost: £39.11 £64.11" at bounding box center [757, 428] width 608 height 83
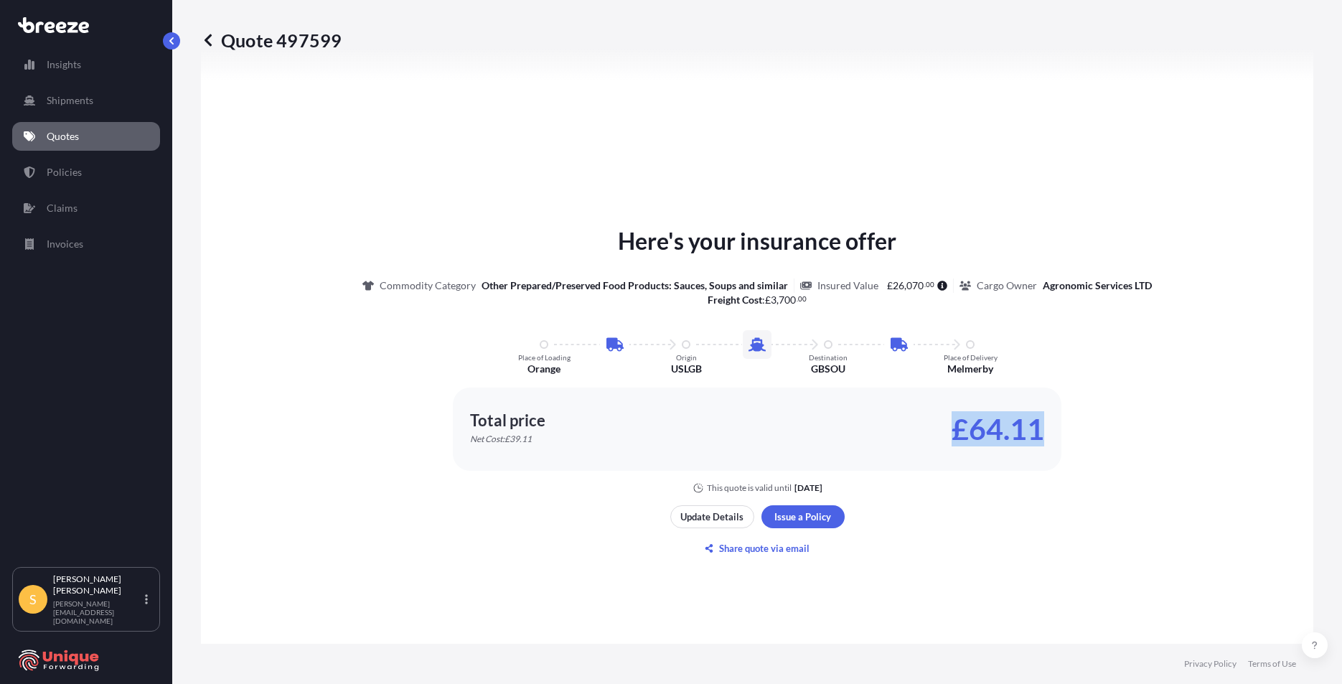
click at [963, 431] on p "£64.11" at bounding box center [997, 429] width 93 height 23
drag, startPoint x: 946, startPoint y: 429, endPoint x: 1068, endPoint y: 429, distance: 121.3
click at [1068, 429] on div "Here's your insurance offer Commodity Category Other Prepared/Preserved Food Pr…" at bounding box center [757, 359] width 1072 height 270
